Goal: Navigation & Orientation: Find specific page/section

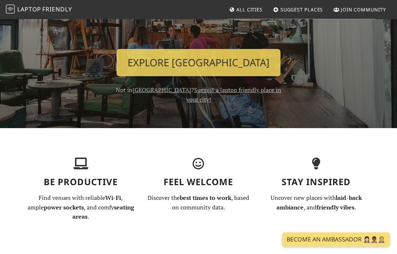
scroll to position [98, 0]
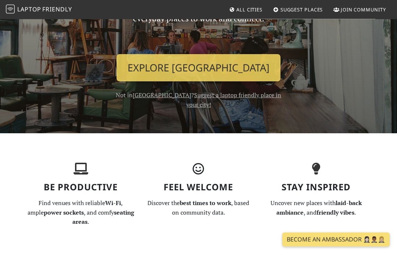
click at [241, 66] on link "Explore [GEOGRAPHIC_DATA]" at bounding box center [199, 67] width 164 height 27
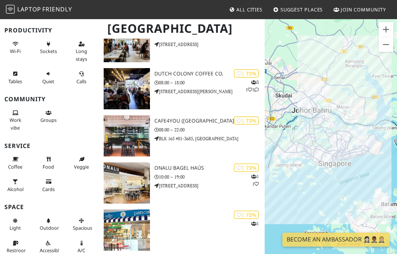
scroll to position [2386, 0]
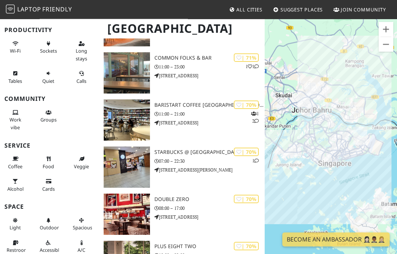
click at [54, 45] on button "Sockets" at bounding box center [49, 47] width 22 height 19
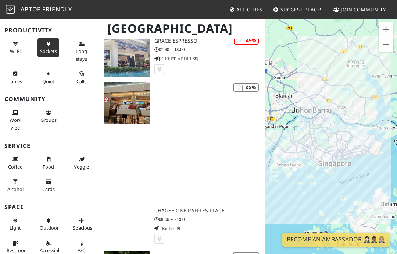
scroll to position [8781, 0]
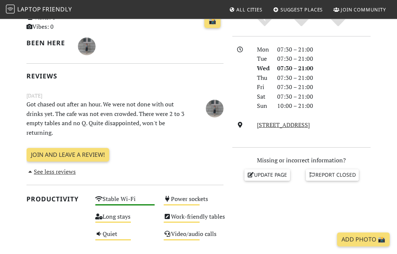
scroll to position [184, 0]
